Goal: Task Accomplishment & Management: Manage account settings

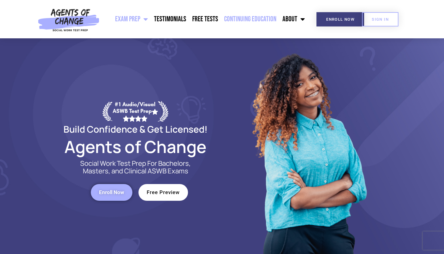
click at [240, 20] on link "Continuing Education" at bounding box center [250, 19] width 58 height 15
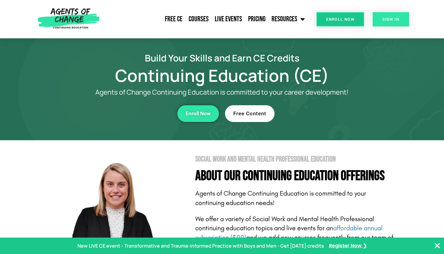
click at [394, 18] on span "SIGN IN" at bounding box center [391, 19] width 17 height 4
click at [396, 17] on span "SIGN IN" at bounding box center [391, 19] width 17 height 4
